Goal: Entertainment & Leisure: Consume media (video, audio)

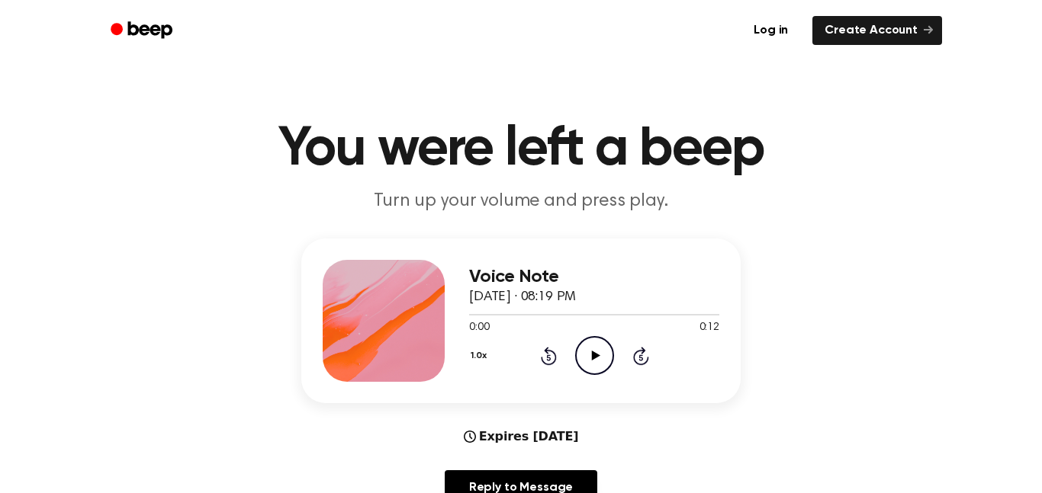
click at [592, 355] on icon at bounding box center [595, 356] width 8 height 10
click at [592, 355] on icon at bounding box center [594, 356] width 7 height 10
click at [597, 355] on icon at bounding box center [595, 356] width 8 height 10
click at [587, 361] on icon "Play Audio" at bounding box center [594, 355] width 39 height 39
click at [601, 345] on icon "Play Audio" at bounding box center [594, 355] width 39 height 39
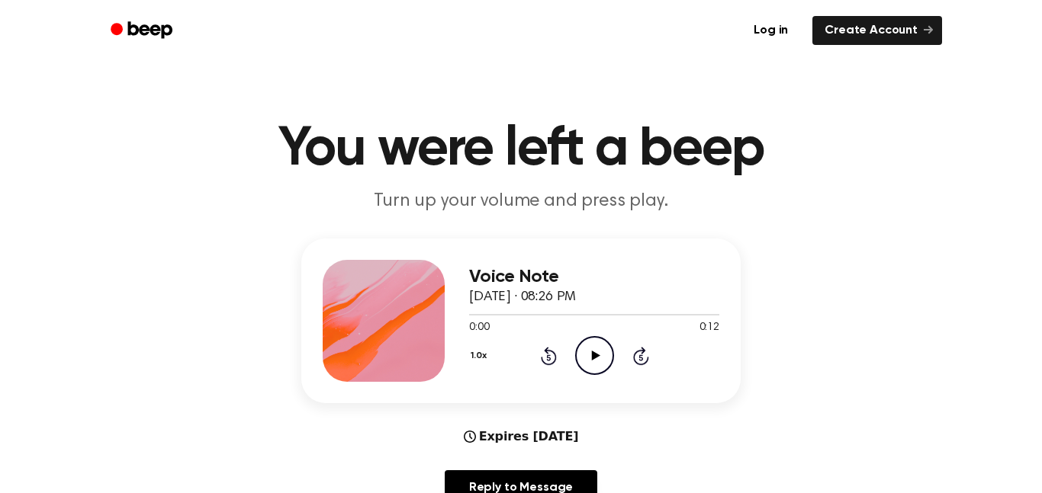
click at [599, 360] on icon "Play Audio" at bounding box center [594, 355] width 39 height 39
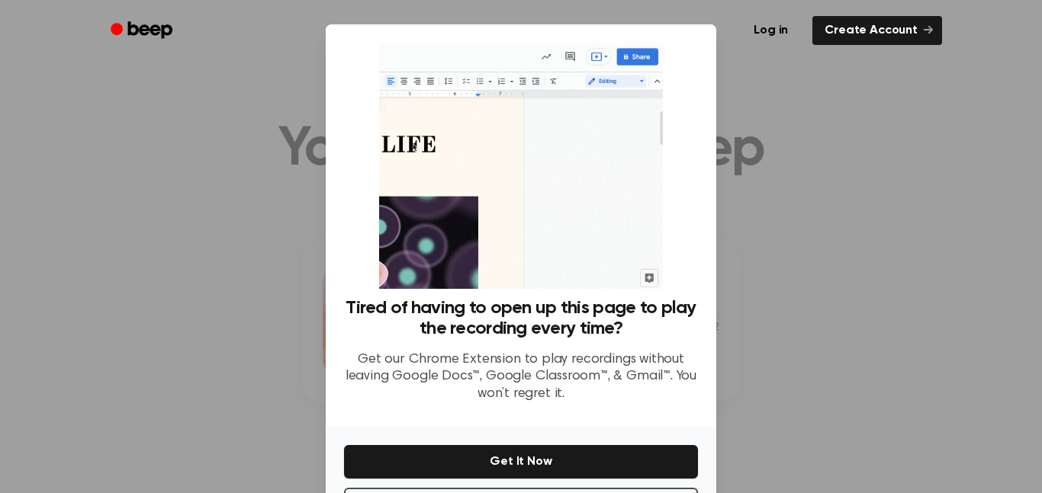
scroll to position [62, 0]
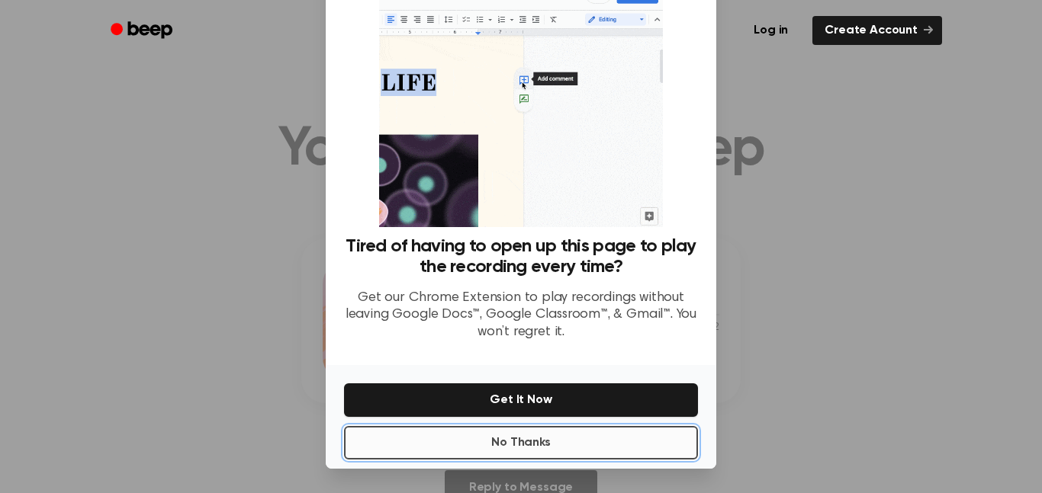
click at [538, 451] on button "No Thanks" at bounding box center [521, 443] width 354 height 34
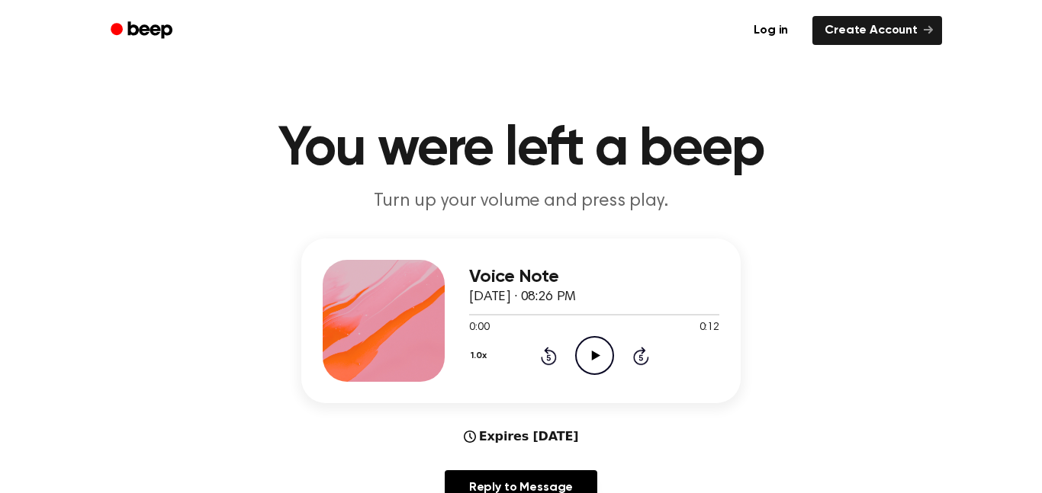
click at [603, 354] on icon "Play Audio" at bounding box center [594, 355] width 39 height 39
click at [603, 355] on icon "Play Audio" at bounding box center [594, 355] width 39 height 39
